Goal: Task Accomplishment & Management: Complete application form

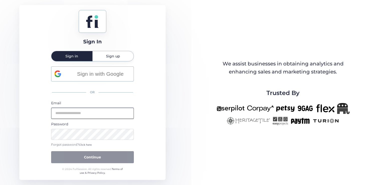
click at [108, 111] on input "email" at bounding box center [92, 113] width 83 height 11
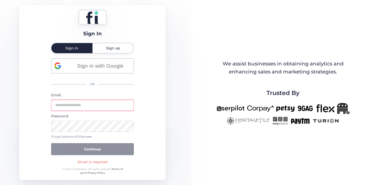
type input "**********"
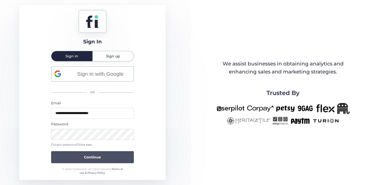
click at [103, 156] on button "Continue" at bounding box center [92, 157] width 83 height 12
